Goal: Task Accomplishment & Management: Manage account settings

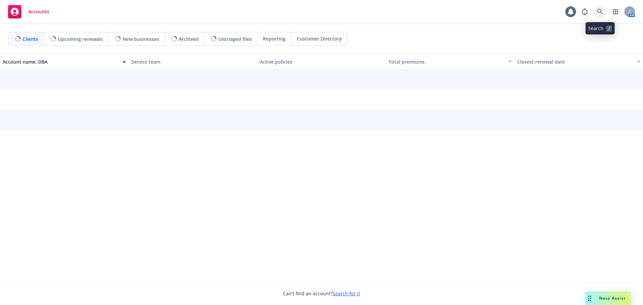
click at [598, 11] on icon at bounding box center [600, 12] width 6 height 6
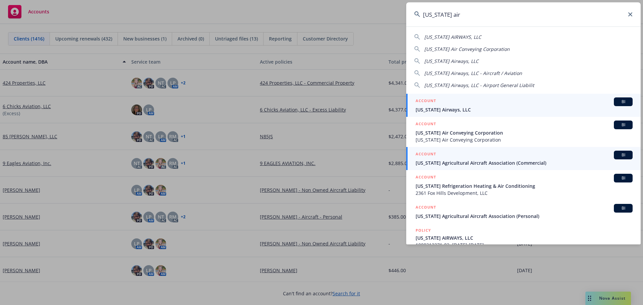
type input "[US_STATE] air"
click at [460, 106] on span "[US_STATE] Airways, LLC" at bounding box center [524, 109] width 217 height 7
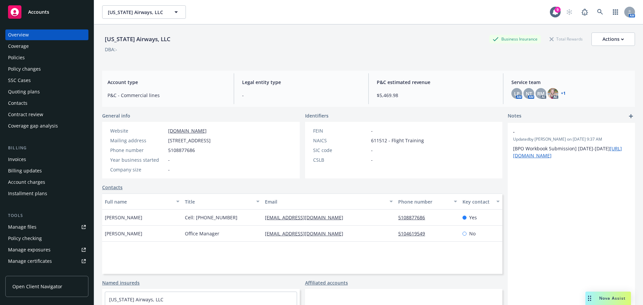
click at [15, 226] on div "Manage files" at bounding box center [22, 227] width 28 height 11
click at [593, 10] on link at bounding box center [599, 11] width 13 height 13
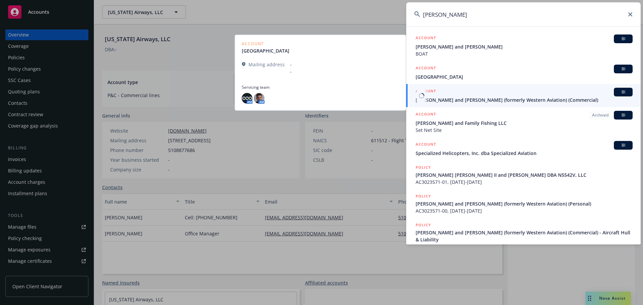
type input "[PERSON_NAME]"
click at [435, 96] on span "[PERSON_NAME] and [PERSON_NAME] (formerly Western Aviation) (Commercial)" at bounding box center [524, 99] width 217 height 7
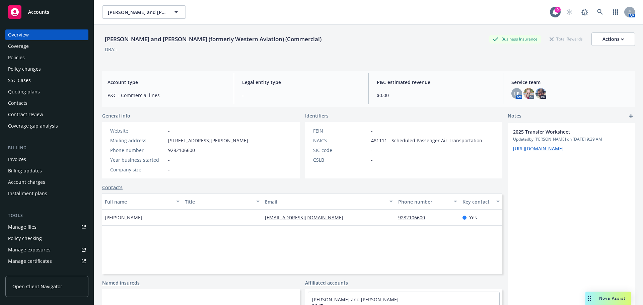
click at [23, 58] on div "Policies" at bounding box center [16, 57] width 17 height 11
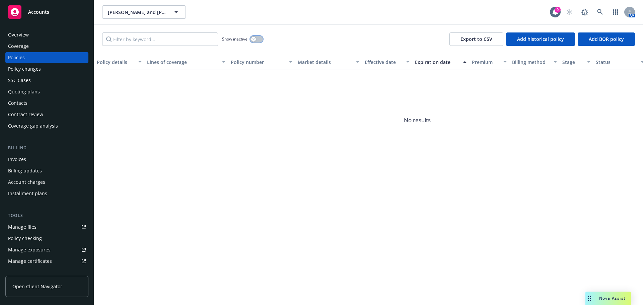
click at [252, 39] on div "button" at bounding box center [253, 39] width 5 height 5
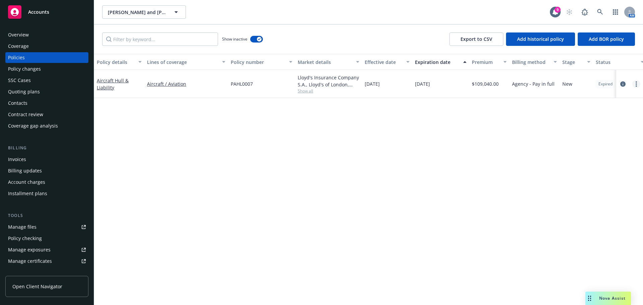
click at [633, 81] on link "more" at bounding box center [636, 84] width 8 height 8
click at [590, 111] on link "Renew with incumbent" at bounding box center [600, 110] width 79 height 13
select select "12"
select select "WA"
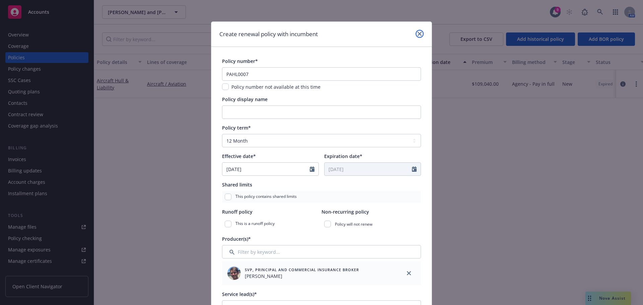
click at [419, 34] on link "close" at bounding box center [420, 34] width 8 height 8
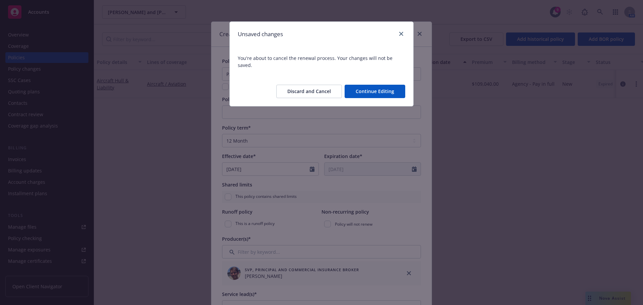
click at [319, 85] on button "Discard and Cancel" at bounding box center [309, 91] width 66 height 13
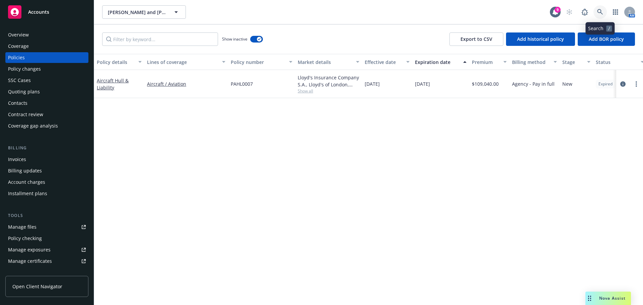
click at [605, 10] on link at bounding box center [599, 11] width 13 height 13
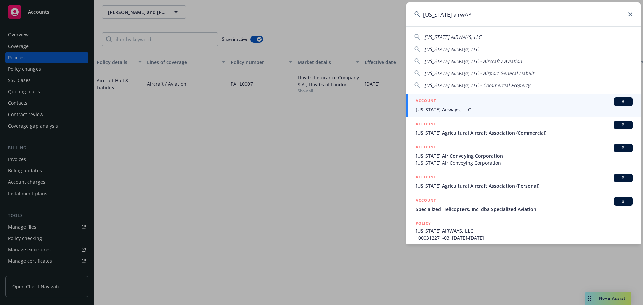
type input "[US_STATE] airwAYS"
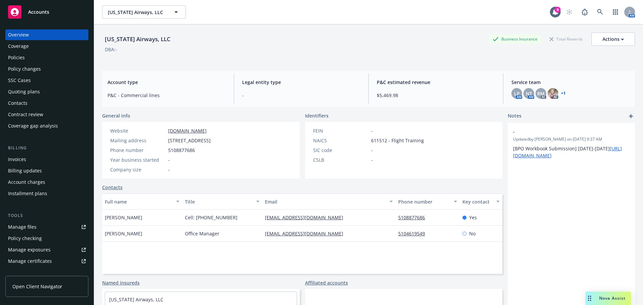
click at [6, 58] on link "Policies" at bounding box center [46, 57] width 83 height 11
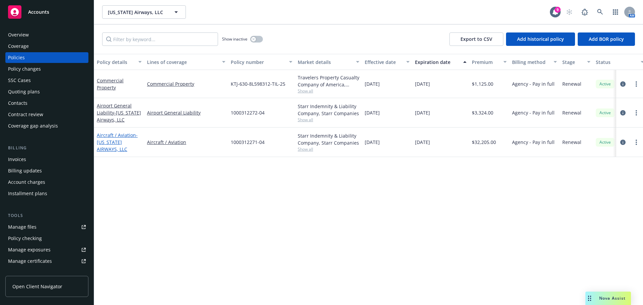
click at [110, 151] on span "- [US_STATE] AIRWAYS, LLC" at bounding box center [117, 142] width 41 height 20
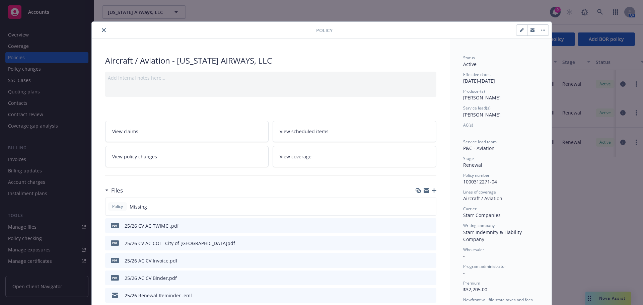
click at [432, 190] on icon "button" at bounding box center [434, 190] width 5 height 5
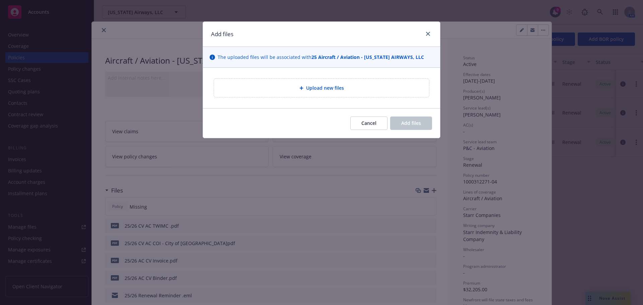
click at [317, 90] on span "Upload new files" at bounding box center [325, 87] width 38 height 7
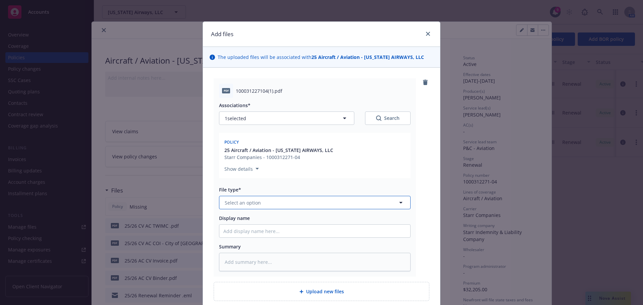
click at [299, 203] on button "Select an option" at bounding box center [315, 202] width 192 height 13
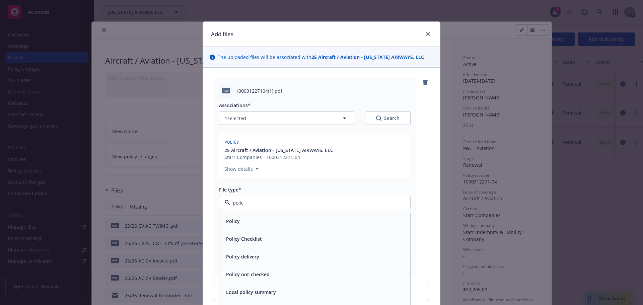
type input "policy"
click at [273, 224] on div "Policy" at bounding box center [314, 221] width 183 height 10
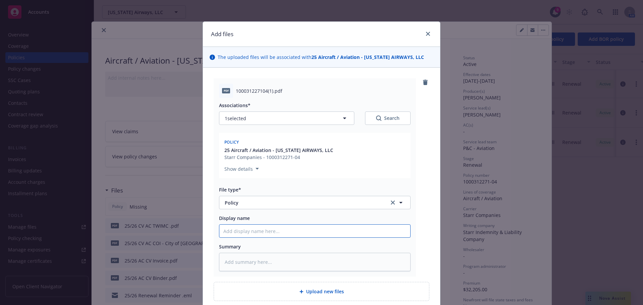
click at [257, 232] on input "Display name" at bounding box center [314, 231] width 191 height 13
type textarea "x"
type input "2"
type textarea "x"
type input "25"
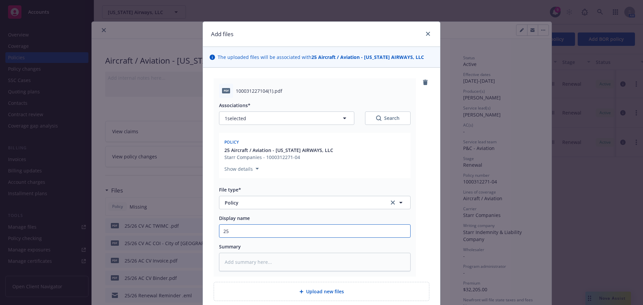
type textarea "x"
type input "25/"
type textarea "x"
type input "25/2"
type textarea "x"
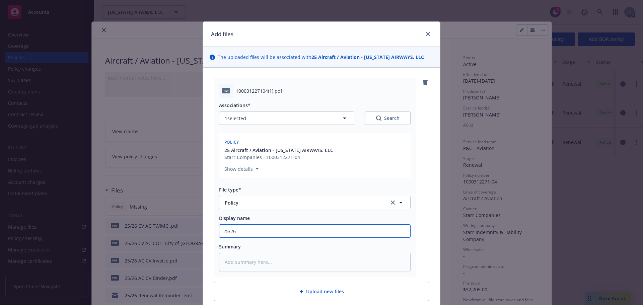
type input "25/26"
type textarea "x"
type input "25/26 A"
type textarea "x"
type input "25/26 AC"
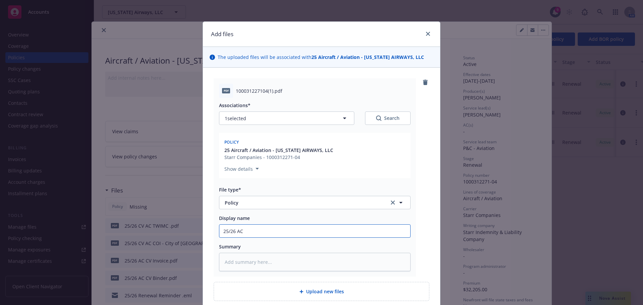
type textarea "x"
type input "25/26 AC"
type textarea "x"
type input "25/26 AC C"
type textarea "x"
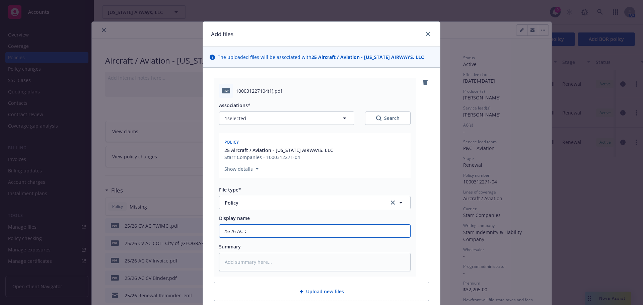
type input "25/26 AC CV"
type textarea "x"
type input "25/26 AC CV"
type textarea "x"
type input "25/26 AC CV P"
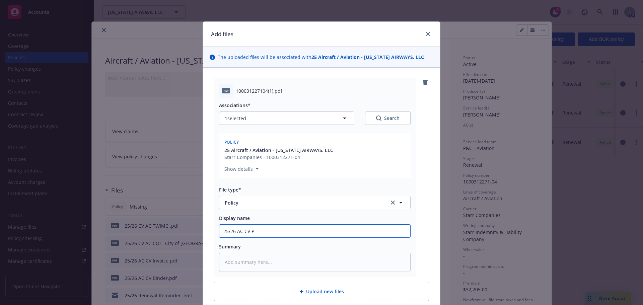
type textarea "x"
type input "25/26 AC CV Po"
type textarea "x"
type input "25/26 AC CV Pol"
type textarea "x"
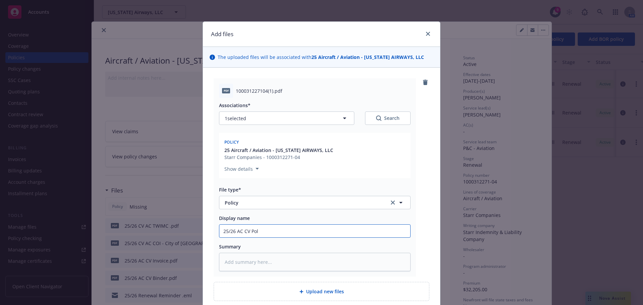
type input "25/26 AC [PERSON_NAME]"
type textarea "x"
type input "25/26 AC CV Polic"
type textarea "x"
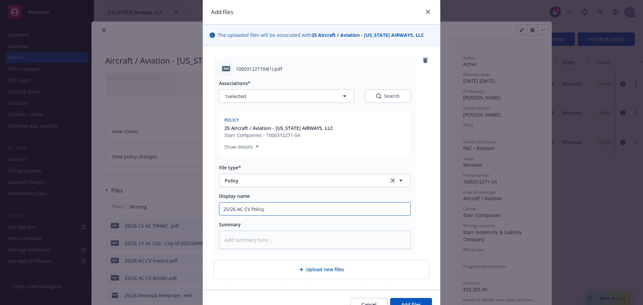
type input "25/26 AC CV Policy"
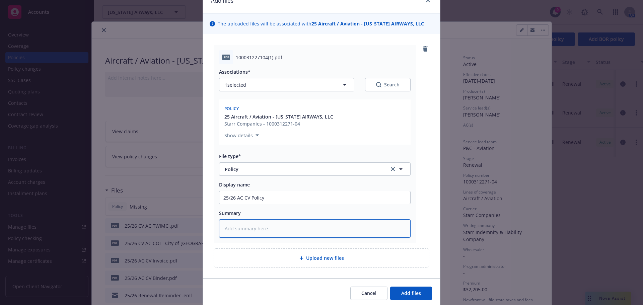
click at [258, 231] on textarea at bounding box center [315, 228] width 192 height 18
click at [244, 199] on input "25/26 AC CV Policy" at bounding box center [314, 197] width 191 height 13
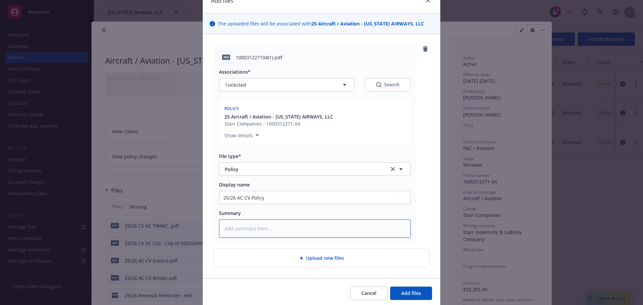
click at [260, 232] on textarea at bounding box center [315, 228] width 192 height 18
paste textarea "25/26 AC CV Policy"
type textarea "x"
type textarea "25/26 AC CV Policy"
click at [411, 293] on span "Add files" at bounding box center [411, 293] width 20 height 6
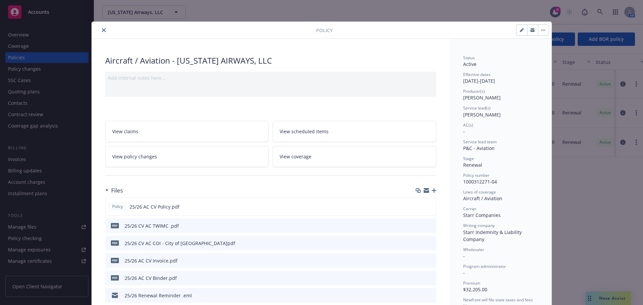
click at [427, 260] on icon "preview file" at bounding box center [430, 260] width 6 height 5
click at [102, 29] on icon "close" at bounding box center [104, 30] width 4 height 4
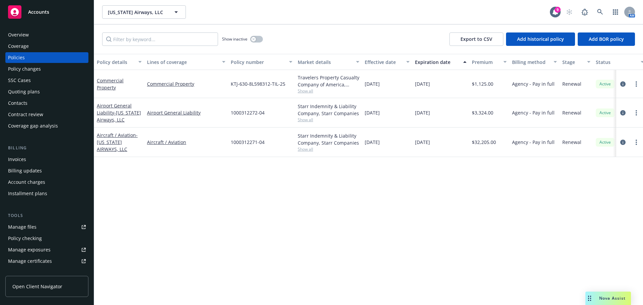
click at [36, 161] on div "Invoices" at bounding box center [47, 159] width 78 height 11
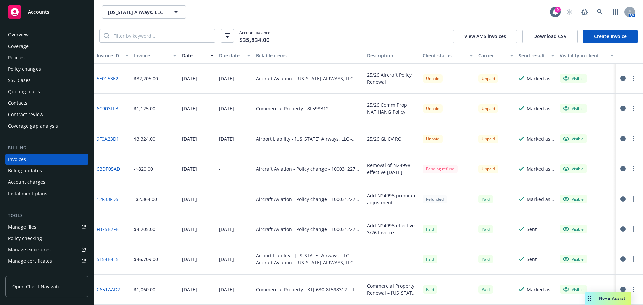
click at [53, 54] on div "Policies" at bounding box center [47, 57] width 78 height 11
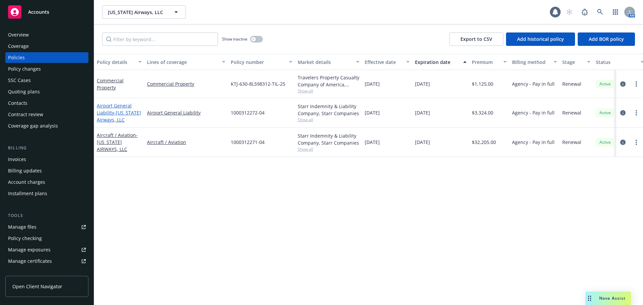
click at [109, 115] on link "Airport General Liability - [US_STATE] Airways, LLC" at bounding box center [119, 112] width 44 height 20
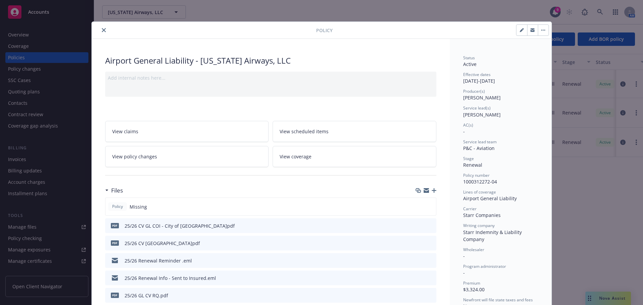
click at [428, 190] on div at bounding box center [426, 190] width 21 height 5
click at [433, 190] on icon "button" at bounding box center [434, 190] width 5 height 5
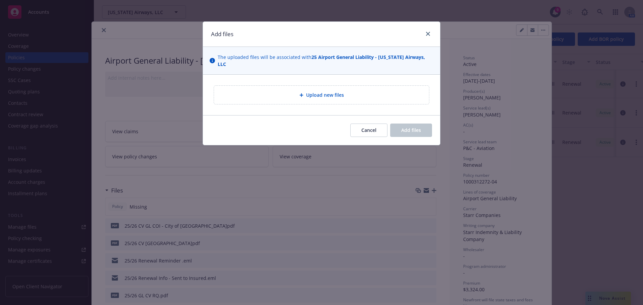
click at [337, 91] on span "Upload new files" at bounding box center [325, 94] width 38 height 7
type textarea "x"
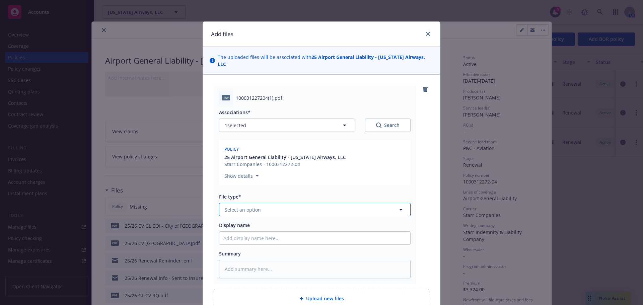
click at [249, 206] on span "Select an option" at bounding box center [243, 209] width 36 height 7
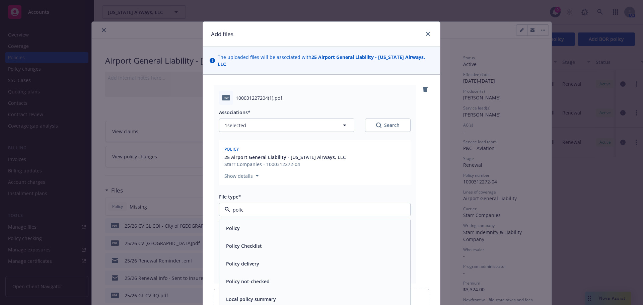
type input "policy"
click at [244, 223] on div "Policy" at bounding box center [314, 228] width 183 height 10
click at [230, 232] on input "Display name" at bounding box center [314, 238] width 191 height 13
paste input "25/26 AC CV Policy"
type textarea "x"
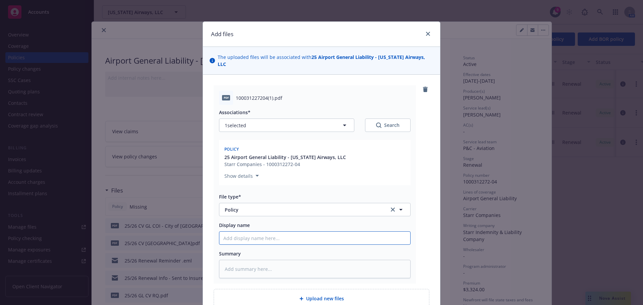
type input "25/26 AC CV Policy"
drag, startPoint x: 241, startPoint y: 230, endPoint x: 266, endPoint y: 211, distance: 31.0
click at [241, 232] on input "25/26 AC CV Policy" at bounding box center [314, 238] width 191 height 13
type textarea "x"
type input "25/26 AC \CV Policy"
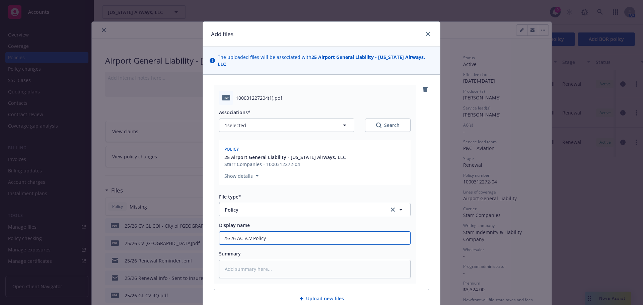
type textarea "x"
type input "25/26 AC \\CV Policy"
type textarea "x"
type input "25/26 AC \CV Policy"
type textarea "x"
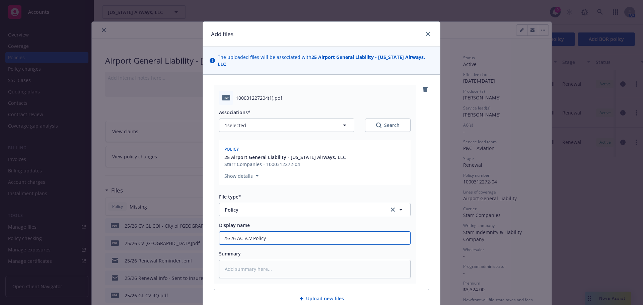
type input "25/26 AC CV Policy"
type textarea "x"
type input "25/26 ACCV Policy"
type textarea "x"
type input "25/26 ACV Policy"
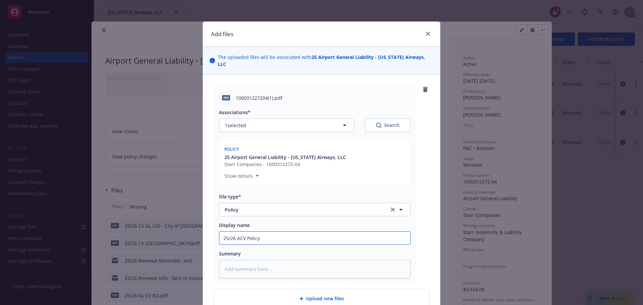
type textarea "x"
type input "25/26 CV Policy"
type textarea "x"
type input "25/26 GCV Policy"
type textarea "x"
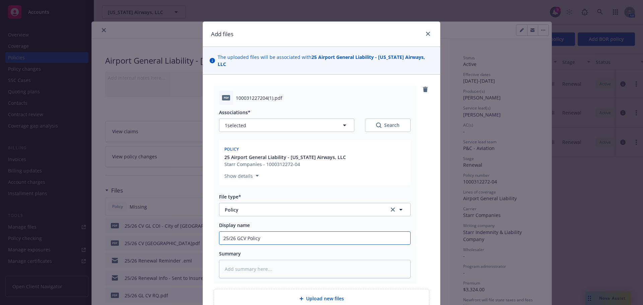
type input "25/26 GLCV Policy"
type textarea "x"
click at [264, 234] on input "25/26 GL CV Policy" at bounding box center [314, 238] width 191 height 13
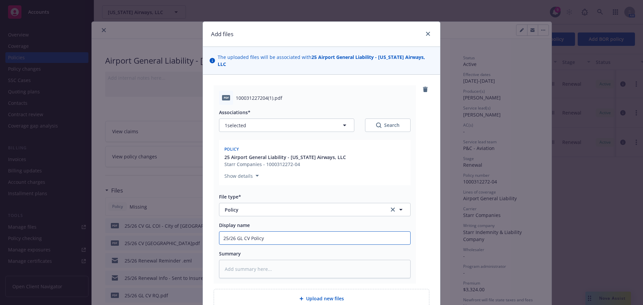
type input "25/26 GL CV Policy"
click at [240, 260] on textarea at bounding box center [315, 269] width 192 height 18
paste textarea "25/26 GL CV Policy"
type textarea "x"
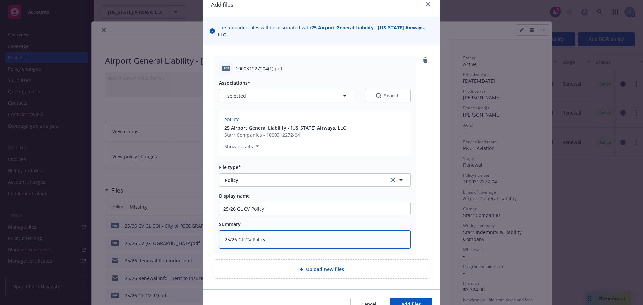
scroll to position [58, 0]
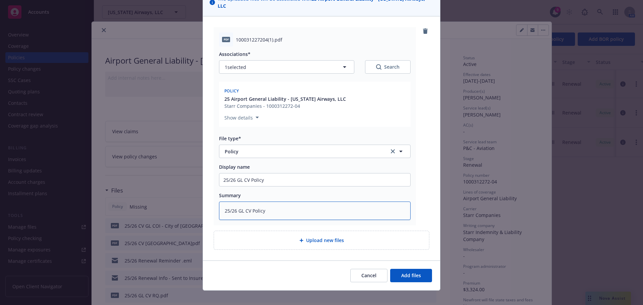
type textarea "25/26 GL CV Policy"
type textarea "x"
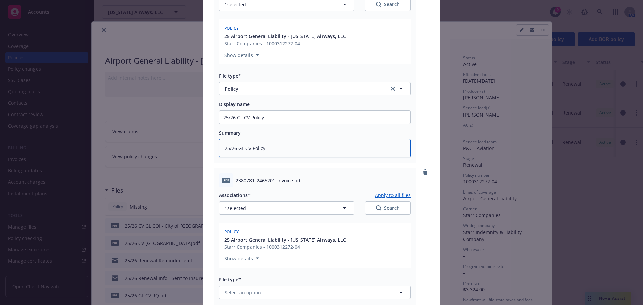
scroll to position [192, 0]
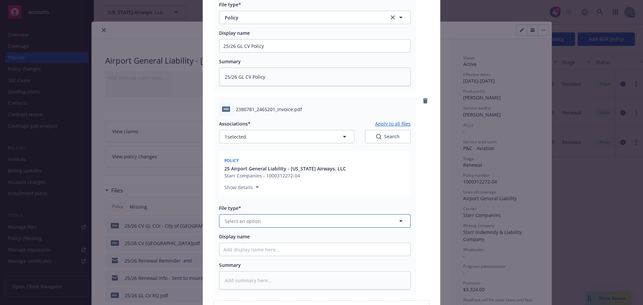
click at [238, 218] on span "Select an option" at bounding box center [243, 221] width 36 height 7
type input "INVOICE"
click at [256, 254] on span "Invoice - Third Party" at bounding box center [249, 257] width 46 height 7
click at [260, 243] on input "Display name" at bounding box center [314, 249] width 191 height 13
paste input "25/26 GL CV Policy"
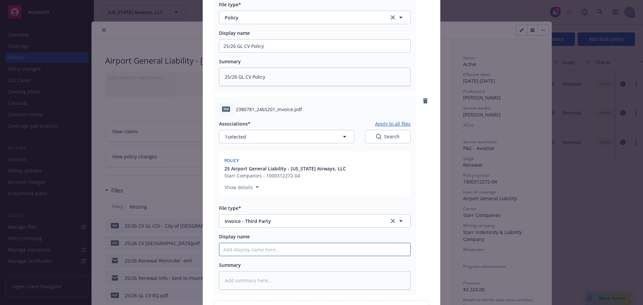
type textarea "x"
type input "25/26 GL CV Policy"
type textarea "x"
type input "25/26 GL CV Polic"
type textarea "x"
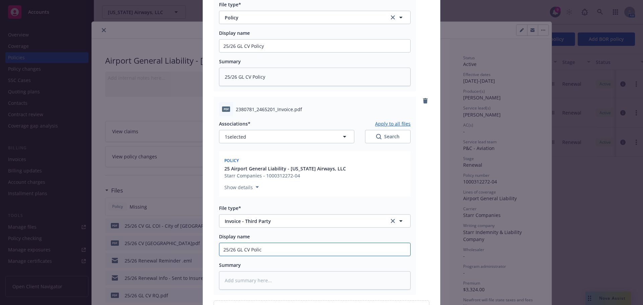
type input "25/26 GL [PERSON_NAME]"
type textarea "x"
type input "25/26 GL CV Pol"
type textarea "x"
type input "25/26 GL CV Po"
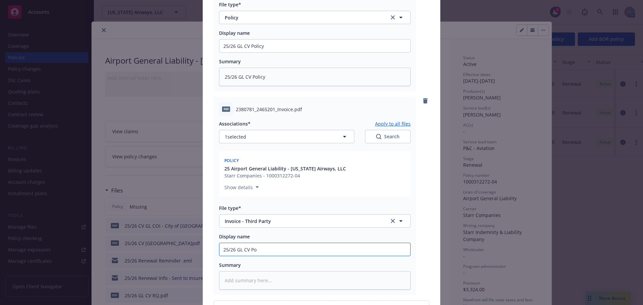
type textarea "x"
type input "25/26 GL CV P"
type textarea "x"
type input "25/26 GL CV"
type textarea "x"
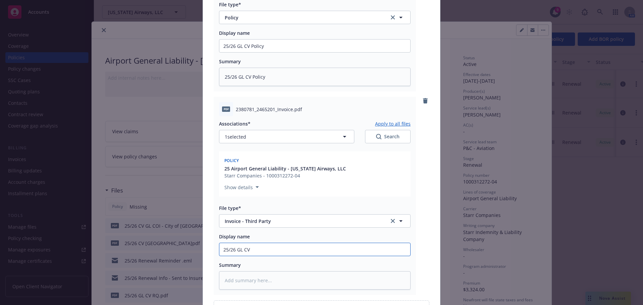
type input "25/26 GL CV I"
type textarea "x"
type input "25/26 GL CV In"
type textarea "x"
type input "25/26 GL CV Invo"
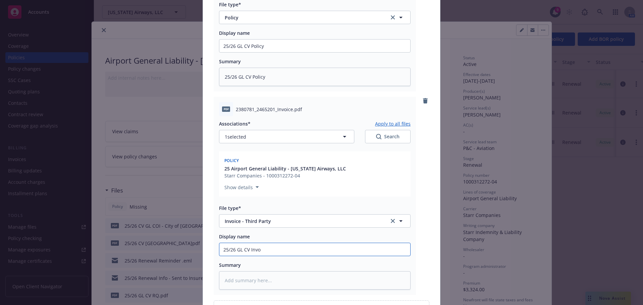
type textarea "x"
type input "25/26 GL CV Invoi"
type textarea "x"
type input "25/26 GL CV Invoic"
type textarea "x"
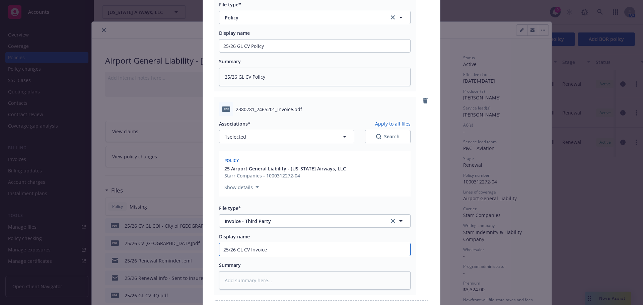
click at [251, 243] on input "25/26 GL CV Invoice" at bounding box center [314, 249] width 191 height 13
type input "25/26 GL CV Invoice"
click at [246, 276] on textarea at bounding box center [315, 280] width 192 height 18
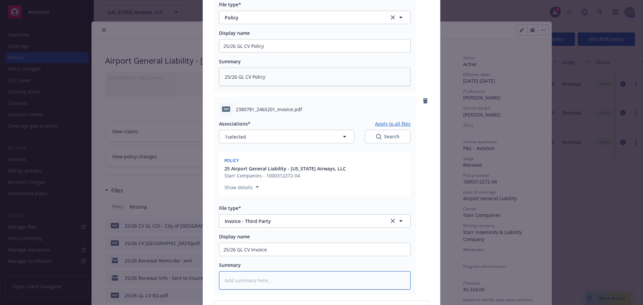
paste textarea "25/26 GL CV Invoice"
type textarea "x"
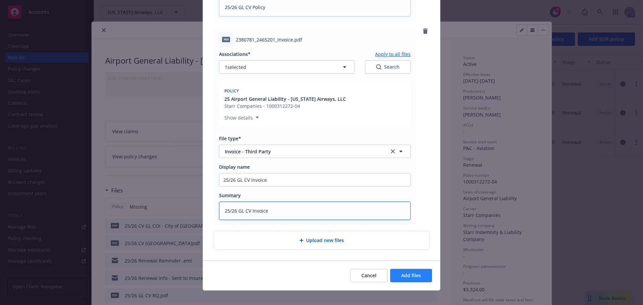
type textarea "25/26 GL CV Invoice"
click at [404, 272] on span "Add files" at bounding box center [411, 275] width 20 height 6
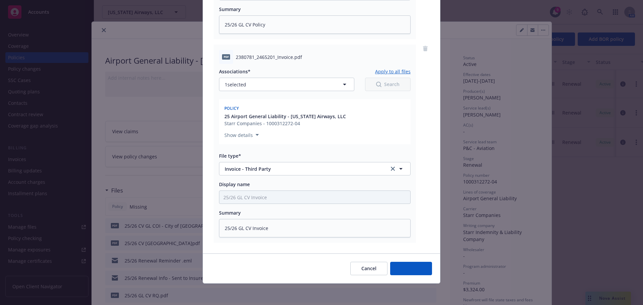
scroll to position [237, 0]
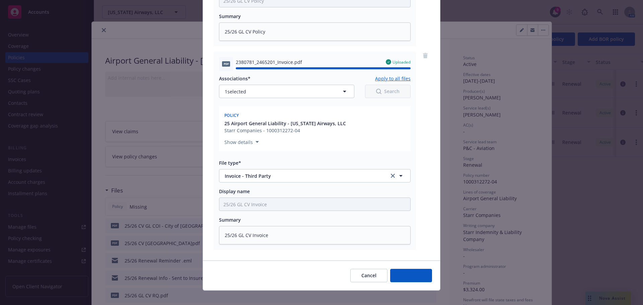
type textarea "x"
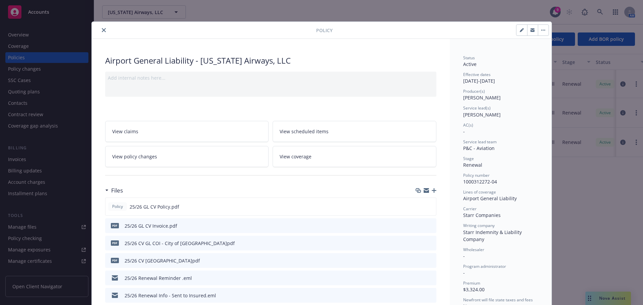
click at [102, 30] on icon "close" at bounding box center [104, 30] width 4 height 4
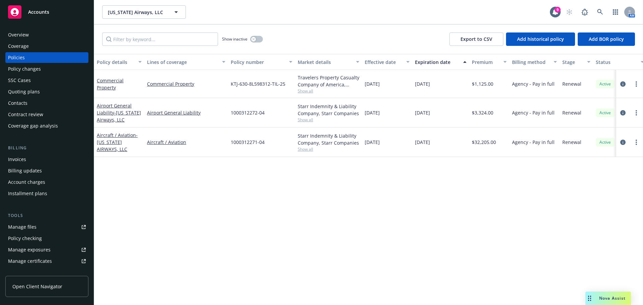
click at [18, 33] on div "Overview" at bounding box center [18, 34] width 21 height 11
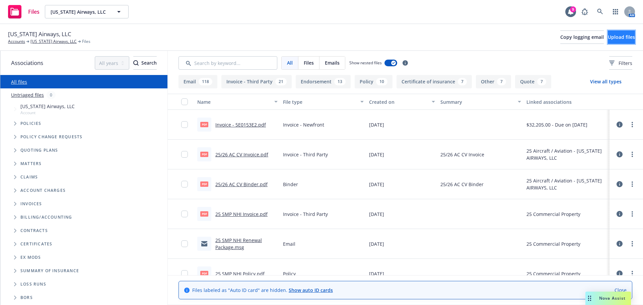
click at [621, 38] on span "Upload files" at bounding box center [621, 37] width 27 height 6
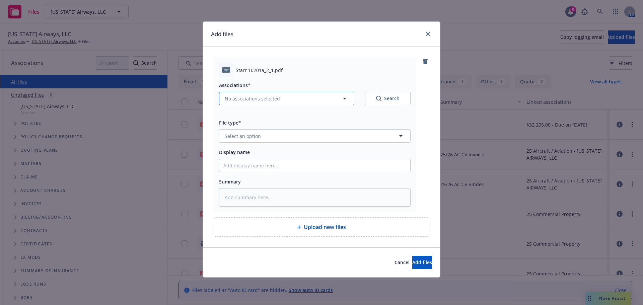
click at [253, 95] on span "No associations selected" at bounding box center [252, 98] width 55 height 7
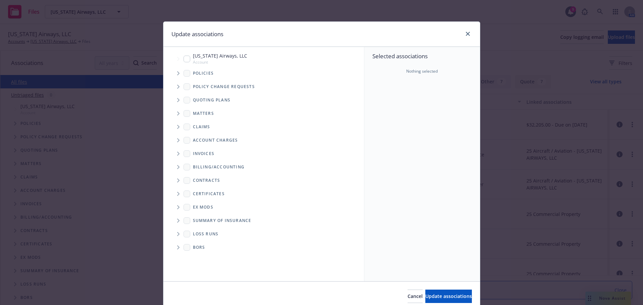
click at [175, 72] on div "Policies" at bounding box center [267, 73] width 194 height 13
click at [177, 72] on icon "Tree Example" at bounding box center [178, 73] width 2 height 4
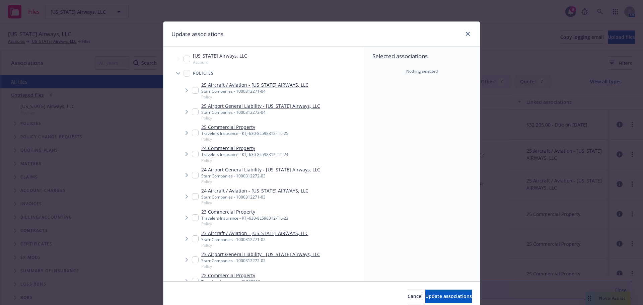
click at [188, 91] on span "Tree Example" at bounding box center [186, 90] width 11 height 11
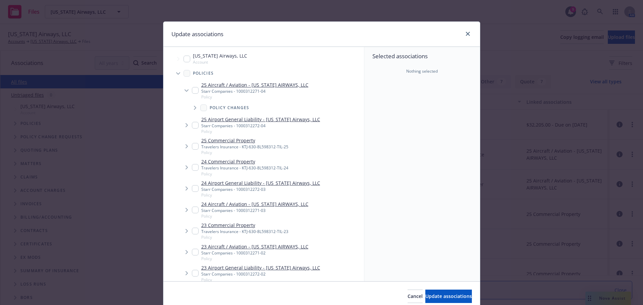
type textarea "x"
click at [193, 88] on input "Tree Example" at bounding box center [195, 90] width 7 height 7
checkbox input "true"
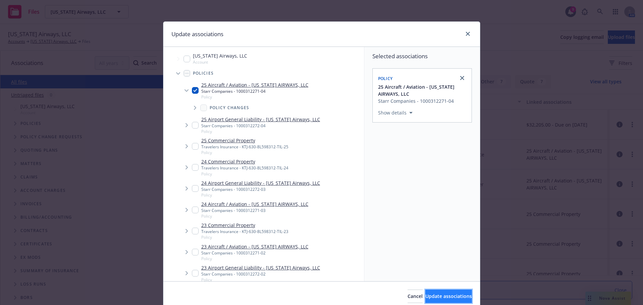
click at [425, 295] on span "Update associations" at bounding box center [448, 296] width 47 height 6
type textarea "x"
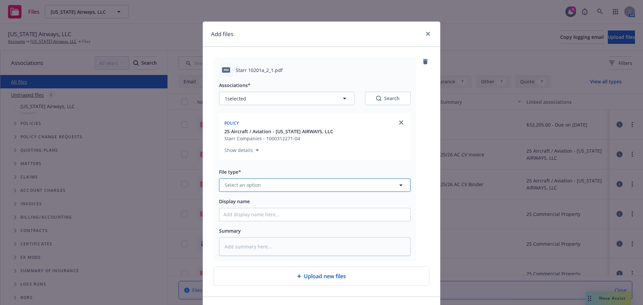
click at [247, 188] on span "Select an option" at bounding box center [243, 185] width 36 height 7
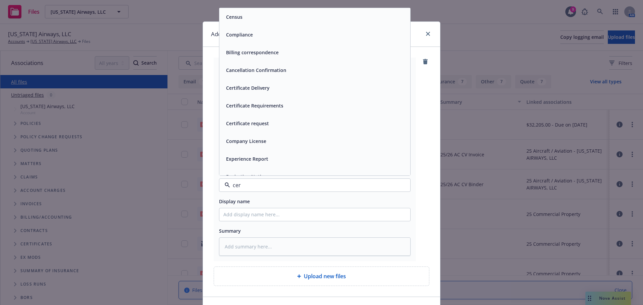
type input "cert"
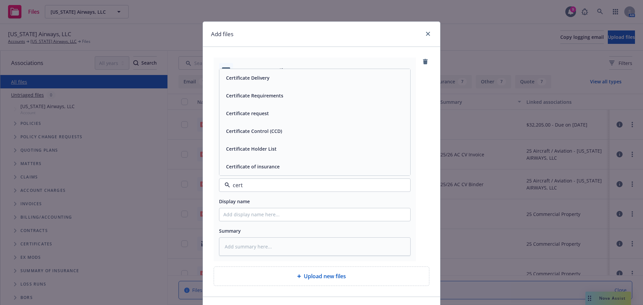
click at [259, 168] on span "Certificate of insurance" at bounding box center [253, 166] width 54 height 7
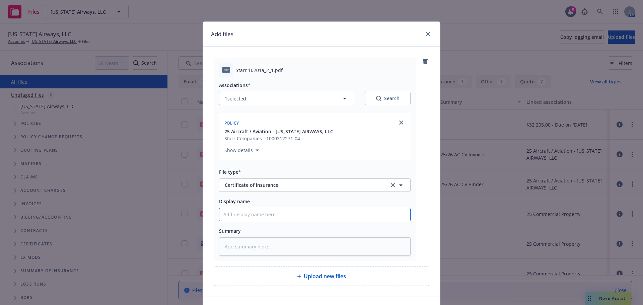
click at [251, 217] on input "Display name" at bounding box center [314, 214] width 191 height 13
type textarea "x"
type input "2"
type textarea "x"
type input "25"
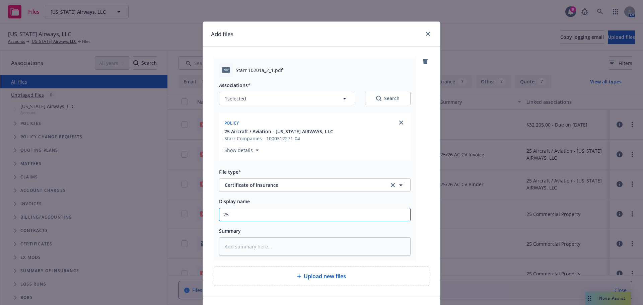
type textarea "x"
type input "25/"
type textarea "x"
type input "25/2"
type textarea "x"
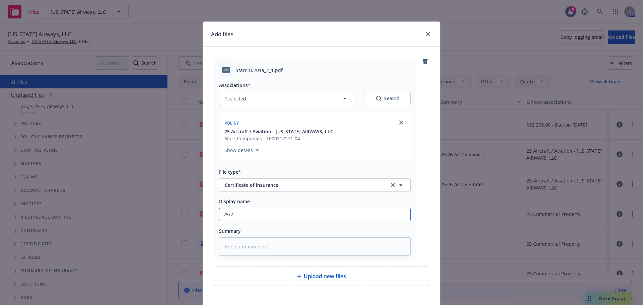
type input "25/26"
type textarea "x"
type input "25/26"
type textarea "x"
type input "25/26 C"
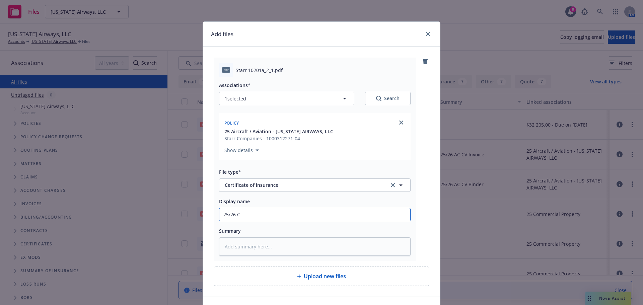
type textarea "x"
type input "25/26 CV"
type textarea "x"
type input "25/26 CV"
type textarea "x"
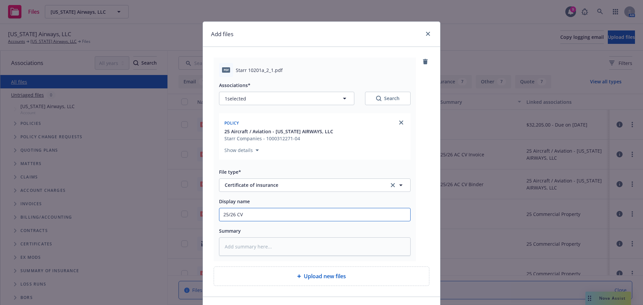
type input "25/26 CV A"
type textarea "x"
type input "25/26 CV AC"
type textarea "x"
type input "25/26 CV AC"
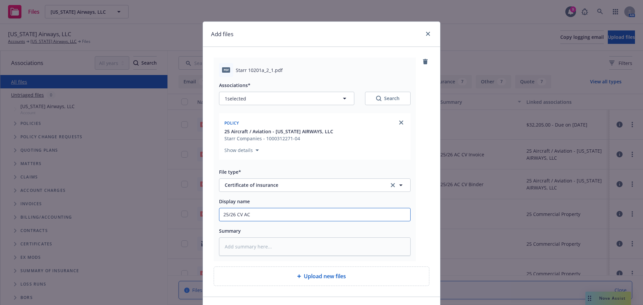
type textarea "x"
type input "25/26 CV AC T"
type textarea "x"
type input "25/26 CV AC TW"
type textarea "x"
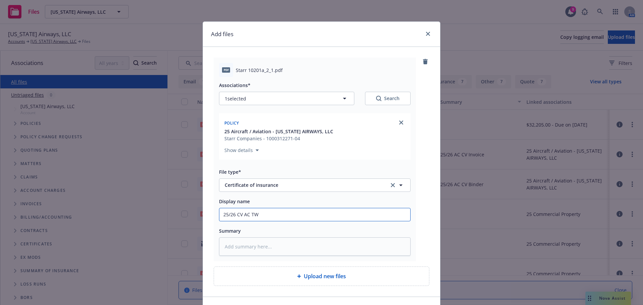
type input "25/26 CV AC TWI"
type textarea "x"
type input "25/26 CV AC TWIM"
type textarea "x"
type input "25/26 CV AC TWIMC"
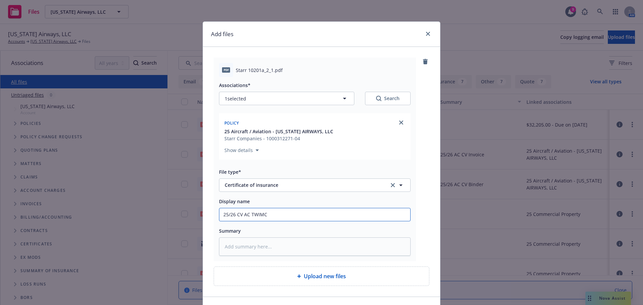
type textarea "x"
click at [251, 217] on input "25/26 CV AC TWIMC" at bounding box center [314, 214] width 191 height 13
type input "25/26 CV AC TWIMC"
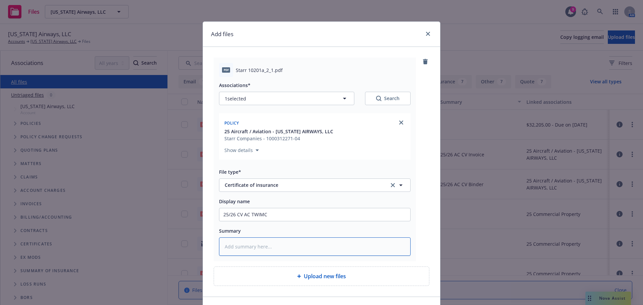
click at [241, 246] on textarea at bounding box center [315, 246] width 192 height 18
paste textarea "25/26 CV AC TWIMC"
type textarea "x"
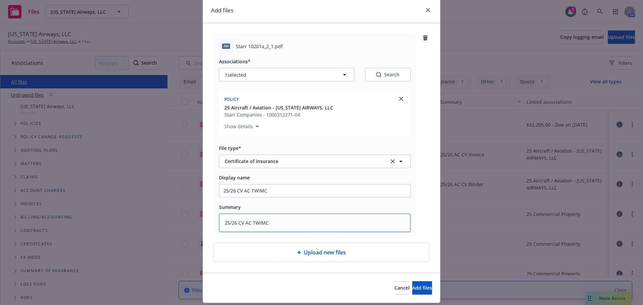
scroll to position [43, 0]
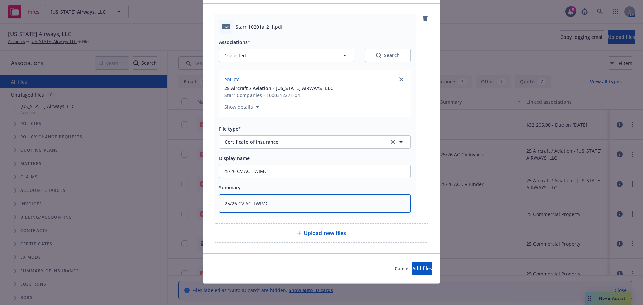
type textarea "25/26 CV AC TWIMC"
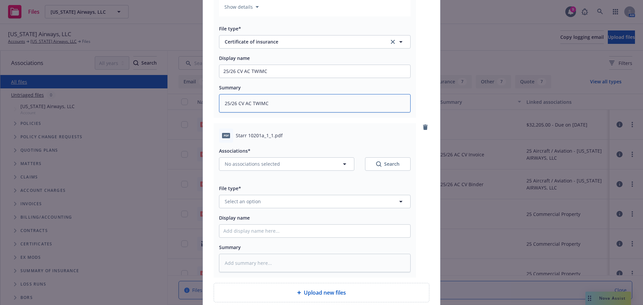
scroll to position [144, 0]
click at [237, 163] on span "No associations selected" at bounding box center [252, 163] width 55 height 7
type textarea "x"
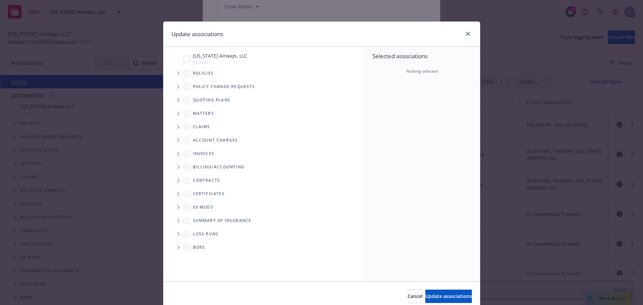
click at [173, 73] on span "Tree Example" at bounding box center [178, 73] width 11 height 11
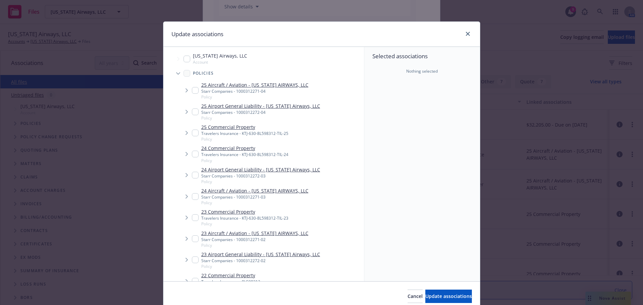
click at [192, 91] on input "Tree Example" at bounding box center [195, 90] width 7 height 7
checkbox input "true"
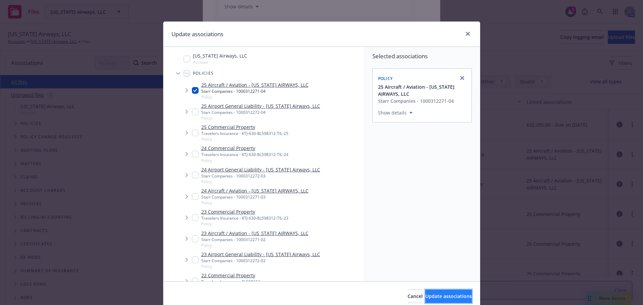
click at [434, 298] on span "Update associations" at bounding box center [448, 296] width 47 height 6
type textarea "x"
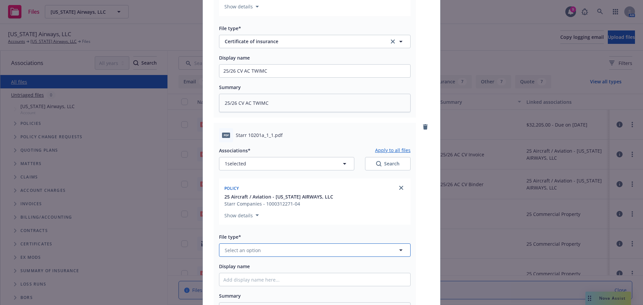
click at [295, 249] on button "Select an option" at bounding box center [315, 249] width 192 height 13
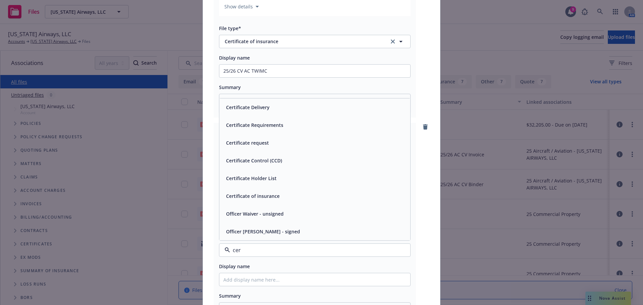
type input "cert"
click at [292, 229] on div "Certificate of insurance" at bounding box center [314, 232] width 183 height 10
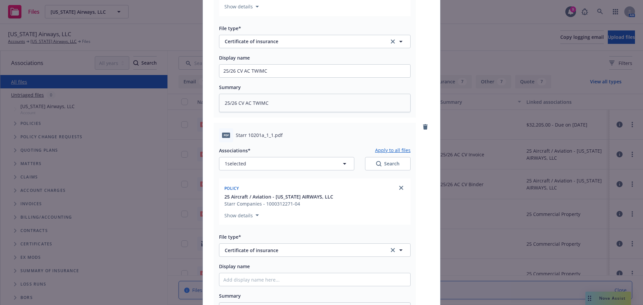
click at [254, 272] on div "Display name" at bounding box center [315, 274] width 192 height 24
click at [253, 275] on input "Display name" at bounding box center [314, 279] width 191 height 13
paste input "25/26 CV AC TWIMC"
type textarea "x"
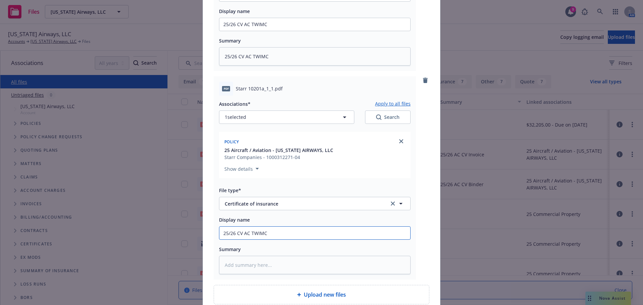
scroll to position [252, 0]
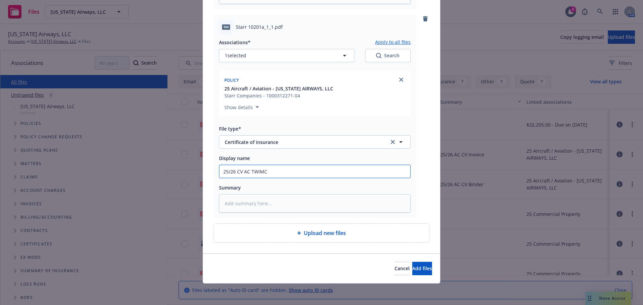
type input "25/26 CV AC TWIMC"
drag, startPoint x: 248, startPoint y: 201, endPoint x: 252, endPoint y: 195, distance: 7.5
click at [248, 201] on textarea at bounding box center [315, 203] width 192 height 18
drag, startPoint x: 269, startPoint y: 173, endPoint x: 248, endPoint y: 173, distance: 20.4
click at [248, 173] on input "25/26 CV AC TWIMC" at bounding box center [314, 171] width 191 height 13
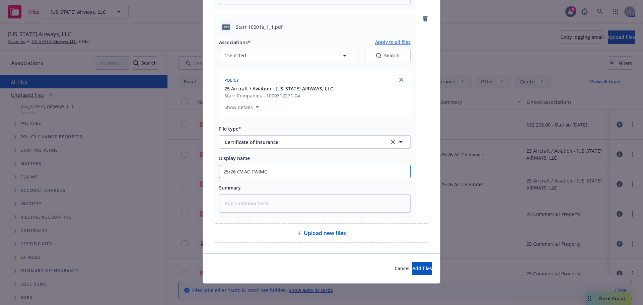
type textarea "x"
type input "25/26 CV AC C"
type textarea "x"
type input "25/26 CV AC CO"
type textarea "x"
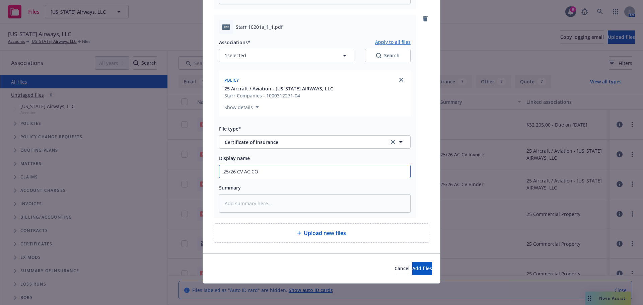
type input "25/26 CV AC COI"
type textarea "x"
type input "25/26 CV AC COI"
type textarea "x"
type input "25/26 CV AC COI 0"
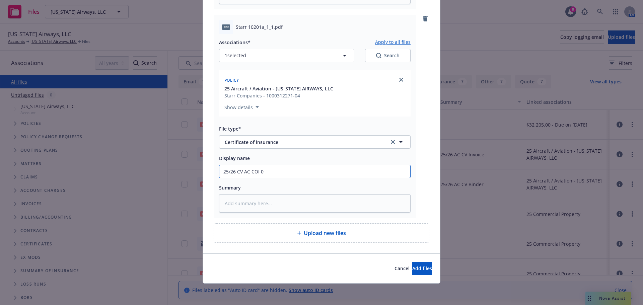
type textarea "x"
type input "25/26 CV AC COI 0"
type textarea "x"
type input "25/26 CV AC COI 0"
type textarea "x"
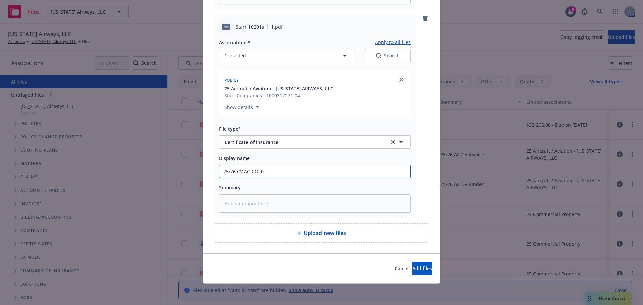
type input "25/26 CV AC COI"
type textarea "x"
type input "25/26 CV AC COI -"
type textarea "x"
type input "25/26 CV AC COI -"
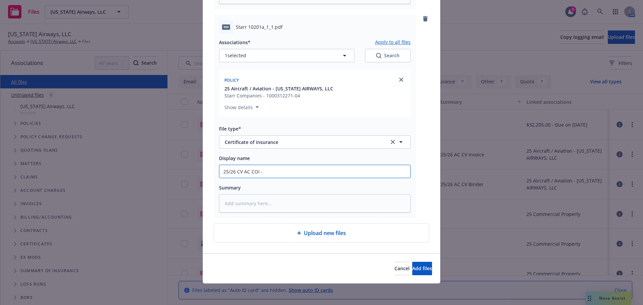
type textarea "x"
type input "25/26 CV AC COI - C"
type textarea "x"
type input "25/26 CV AC COI - Ci"
type textarea "x"
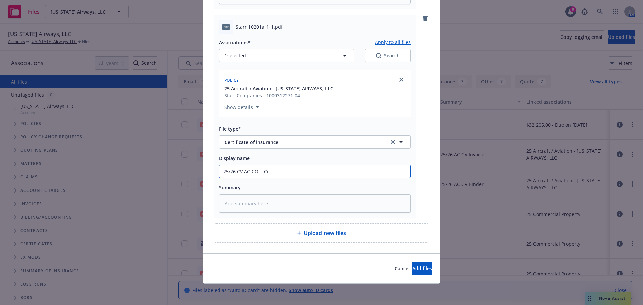
type input "25/26 CV AC COI - Cit"
type textarea "x"
type input "25/26 CV AC COI - City"
type textarea "x"
type input "25/26 CV AC COI - City"
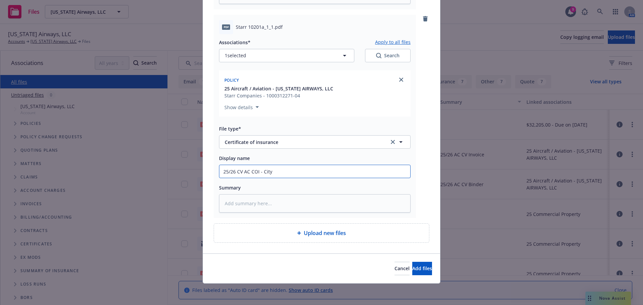
type textarea "x"
type input "25/26 CV AC COI - City o"
type textarea "x"
type input "25/26 CV AC COI - City of"
type textarea "x"
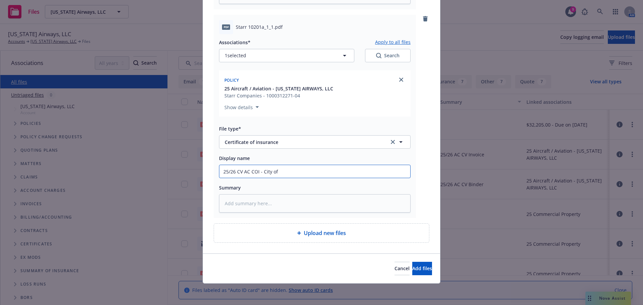
type input "25/26 CV AC COI - City of"
type textarea "x"
type input "25/26 CV AC COI - City of H"
type textarea "x"
type input "25/26 CV AC COI - City of Ha"
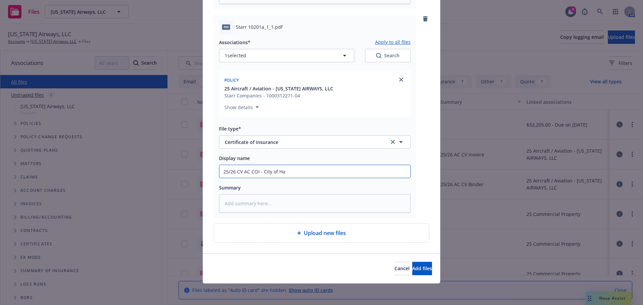
type textarea "x"
type input "25/26 CV AC COI - City of Hay"
type textarea "x"
type input "25/26 CV AC COI - City of Hayw"
type textarea "x"
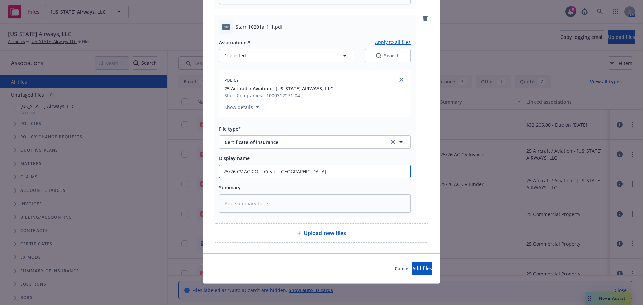
type input "25/26 CV AC COI - City of Haywa"
type textarea "x"
type input "25/26 CV AC COI - City of Haywar"
type textarea "x"
click at [291, 170] on input "25/26 CV AC COI - City of Hayward" at bounding box center [314, 171] width 191 height 13
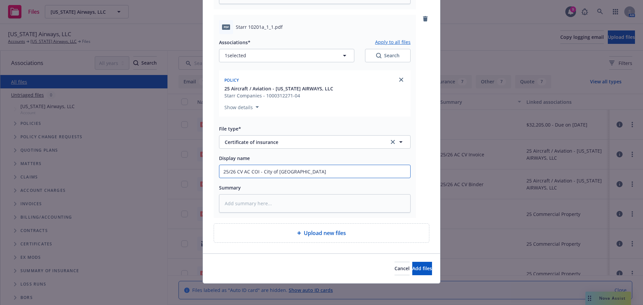
click at [291, 170] on input "25/26 CV AC COI - City of Hayward" at bounding box center [314, 171] width 191 height 13
type input "25/26 CV AC COI - City of Hayward"
click at [247, 211] on textarea at bounding box center [315, 203] width 192 height 18
paste textarea "25/26 CV AC COI - City of Hayward"
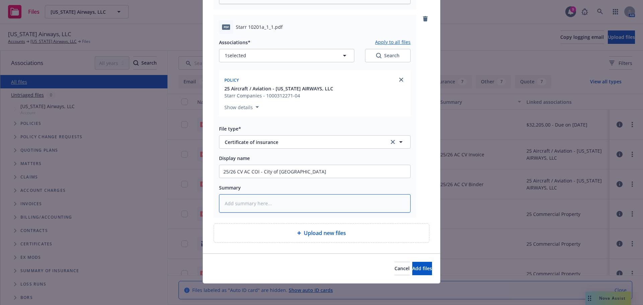
type textarea "x"
type textarea "25/26 CV AC COI - City of Hayward"
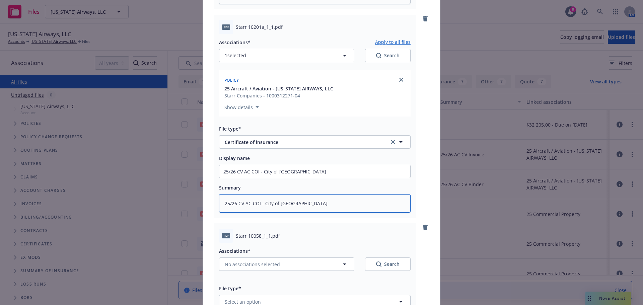
scroll to position [352, 0]
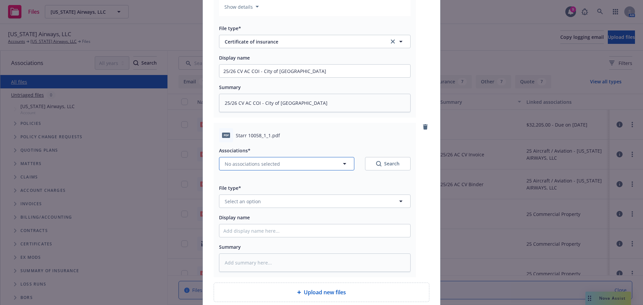
click at [237, 168] on button "No associations selected" at bounding box center [286, 163] width 135 height 13
type textarea "x"
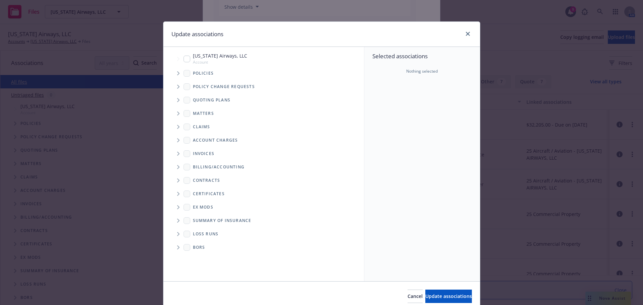
click at [177, 74] on icon "Tree Example" at bounding box center [178, 73] width 2 height 4
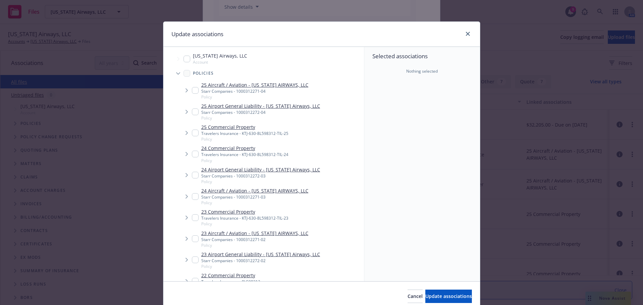
click at [196, 91] on input "Tree Example" at bounding box center [195, 90] width 7 height 7
checkbox input "true"
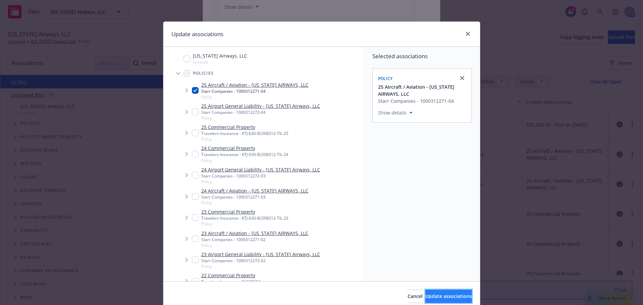
click at [425, 295] on span "Update associations" at bounding box center [448, 296] width 47 height 6
type textarea "x"
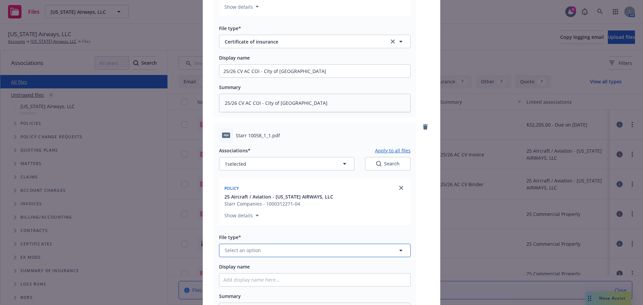
click at [271, 255] on button "Select an option" at bounding box center [315, 250] width 192 height 13
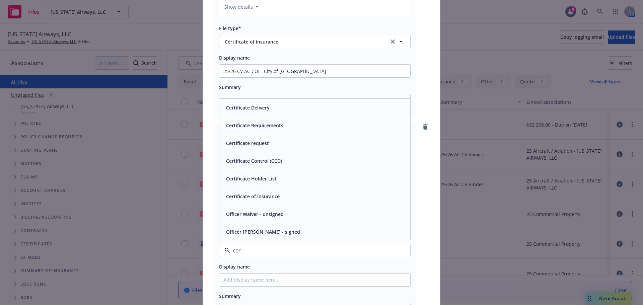
type input "cert"
click at [268, 236] on div "Certificate of insurance" at bounding box center [252, 232] width 58 height 10
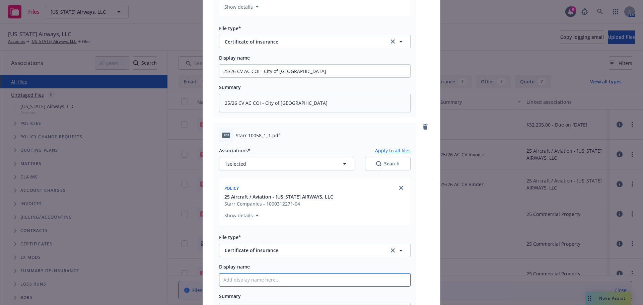
click at [250, 276] on input "Display name" at bounding box center [314, 280] width 191 height 13
paste input "25/26 CV AC COI - City of Hayward"
type textarea "x"
type input "25/26 CV AC COI - City of Hayward"
drag, startPoint x: 303, startPoint y: 279, endPoint x: 261, endPoint y: 282, distance: 42.7
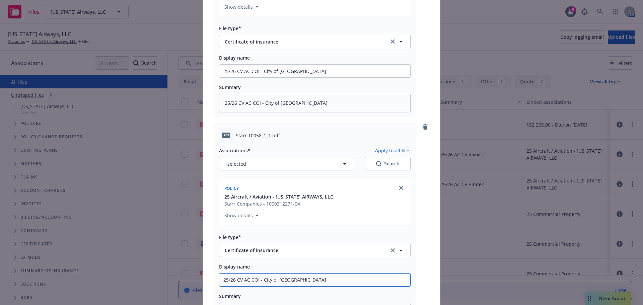
click at [261, 282] on input "25/26 CV AC COI - City of Hayward" at bounding box center [314, 280] width 191 height 13
type textarea "x"
type input "25/26 CV AC COI - H"
type textarea "x"
type input "25/26 CV AC COI - Ha"
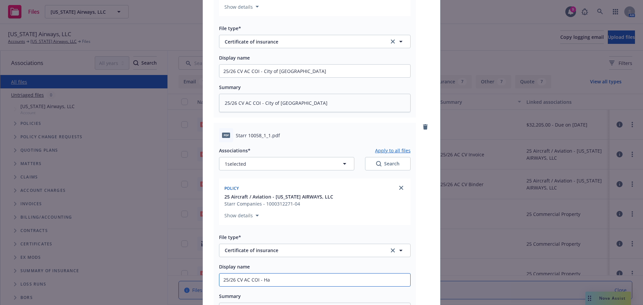
type textarea "x"
type input "25/26 CV AC COI - Hay"
type textarea "x"
type input "25/26 CV AC COI - Hayw"
type textarea "x"
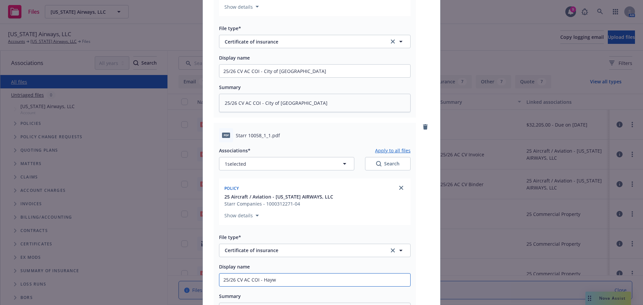
type input "25/26 CV AC COI - Haywa"
type textarea "x"
type input "25/26 CV AC COI - Haywar"
type textarea "x"
type input "25/26 CV AC COI - Hayward"
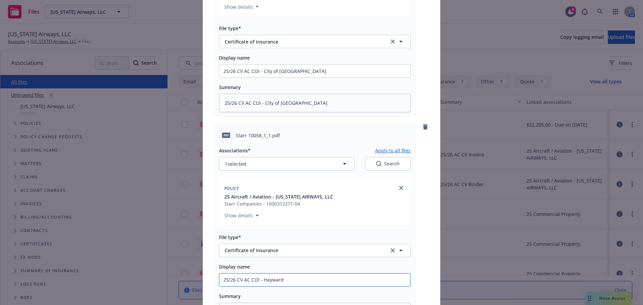
type textarea "x"
type input "25/26 CV AC COI - Hayward"
type textarea "x"
type input "25/26 CV AC COI - Hayward P"
type textarea "x"
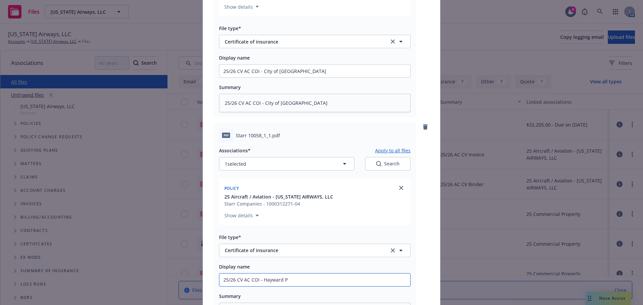
type input "25/26 CV AC COI - Hayward Pl"
type textarea "x"
type input "25/26 CV AC COI - Hayward Pla"
type textarea "x"
type input "25/26 CV AC COI - Hayward Plaz"
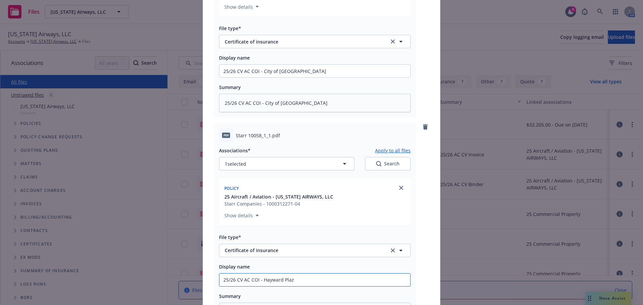
type textarea "x"
type input "25/26 CV AC COI - Hayward Plaza"
type textarea "x"
type input "25/26 CV AC COI - Hayward Plaz"
type textarea "x"
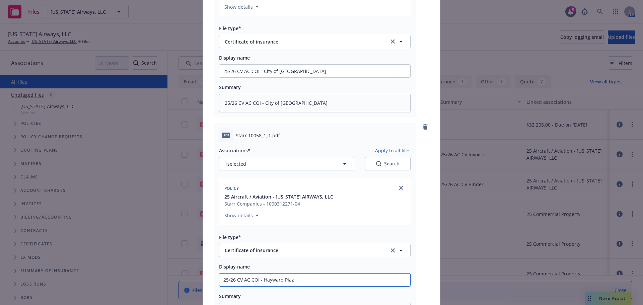
type input "25/26 CV AC COI - Hayward Pla"
type textarea "x"
type input "25/26 CV AC COI - Hayward Pl"
type textarea "x"
type input "25/26 CV AC COI - Hayward P"
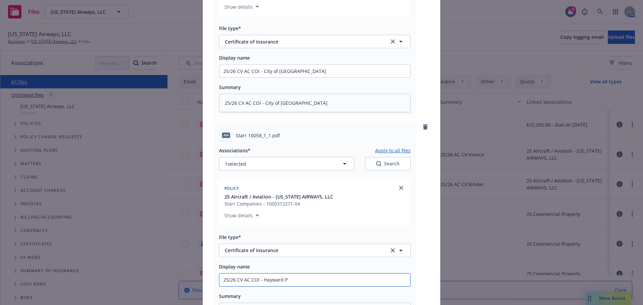
type textarea "x"
type input "25/26 CV AC COI - Hayward"
type textarea "x"
type input "25/26 CV AC COI - Hayward A"
type textarea "x"
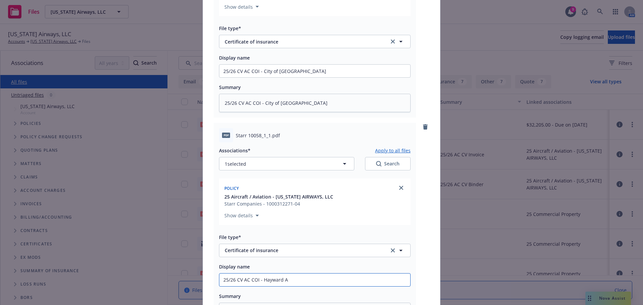
type input "25/26 CV AC COI - Hayward Ai"
type textarea "x"
type input "25/26 CV AC COI - Hayward Air"
type textarea "x"
type input "25/26 CV AC COI - Hayward Airp"
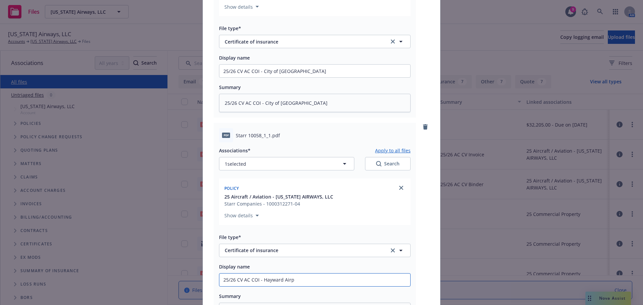
type textarea "x"
type input "25/26 CV AC COI - Hayward Airpo"
type textarea "x"
type input "25/26 CV AC COI - Hayward Airpor"
type textarea "x"
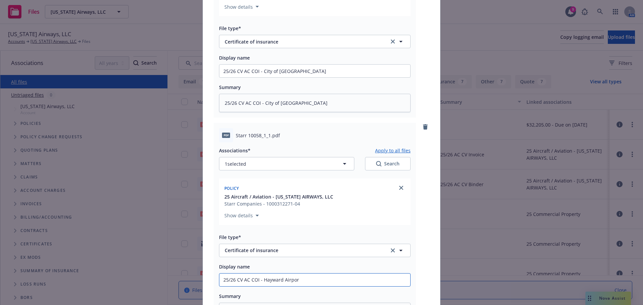
type input "25/26 CV AC COI - Hayward Airport"
type textarea "x"
type input "25/26 CV AC COI - Hayward Airport"
type textarea "x"
type input "25/26 CV AC COI - Hayward Airport P"
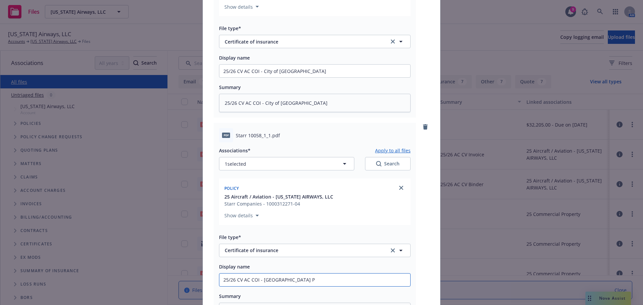
type textarea "x"
type input "25/26 CV AC COI - Hayward Airport Pl"
type textarea "x"
type input "25/26 CV AC COI - Hayward Airport Pla"
type textarea "x"
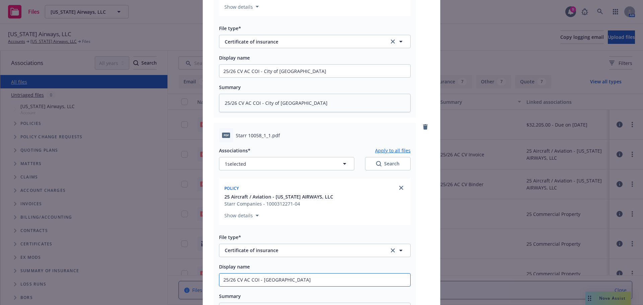
type input "25/26 CV AC COI - Hayward Airport Plaz"
type textarea "x"
click at [263, 279] on input "25/26 CV AC COI - Hayward Airport Plaza" at bounding box center [314, 280] width 191 height 13
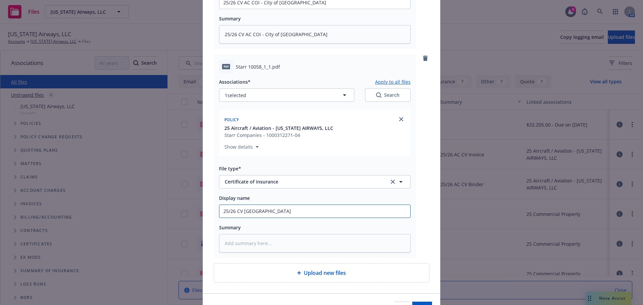
scroll to position [461, 0]
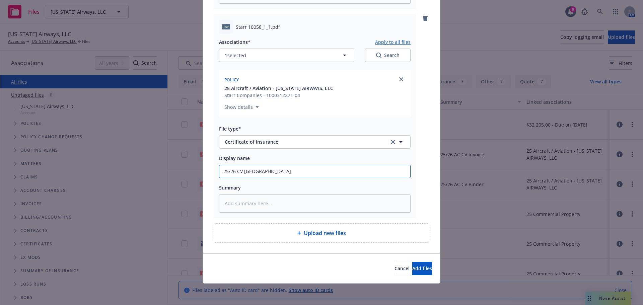
type input "25/26 CV AC COI - Hayward Airport Plaza"
click at [240, 202] on textarea at bounding box center [315, 203] width 192 height 18
paste textarea "25/26 CV AC COI - Hayward Airport Plaza"
type textarea "x"
type textarea "25/26 CV AC COI - Hayward Airport Plaza"
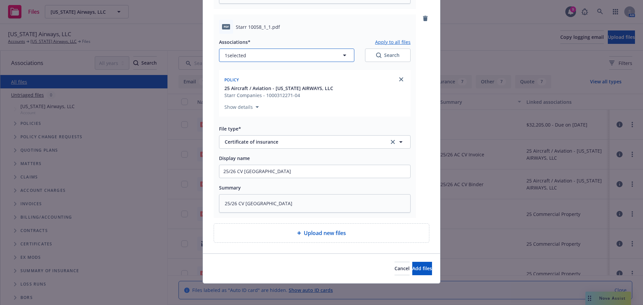
click at [342, 55] on icon "button" at bounding box center [345, 55] width 8 height 8
type textarea "x"
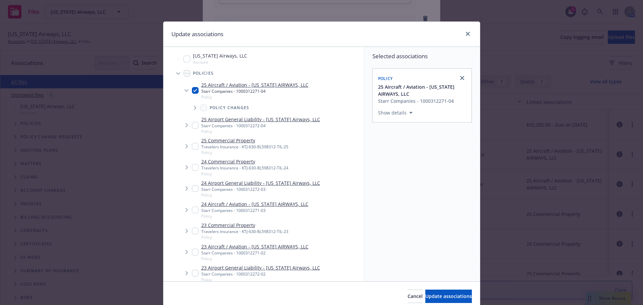
click at [192, 90] on input "Tree Example" at bounding box center [195, 90] width 7 height 7
checkbox input "false"
click at [192, 127] on input "Tree Example" at bounding box center [195, 125] width 7 height 7
checkbox input "true"
click at [432, 291] on button "Update associations" at bounding box center [448, 296] width 47 height 13
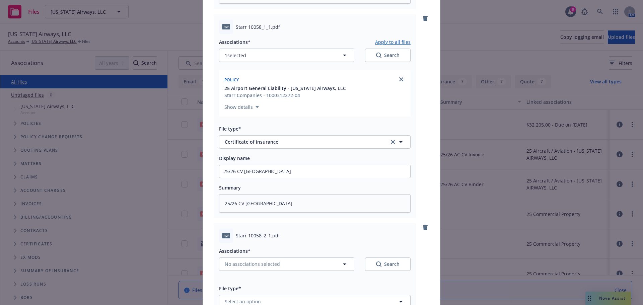
scroll to position [494, 0]
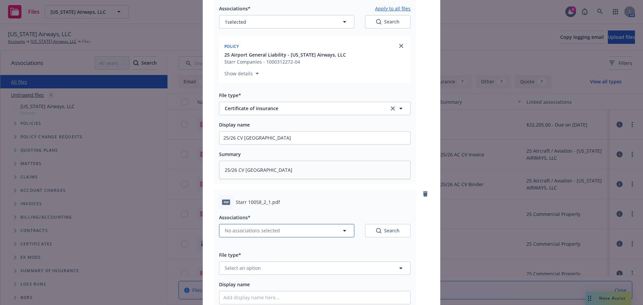
click at [260, 231] on span "No associations selected" at bounding box center [252, 230] width 55 height 7
type textarea "x"
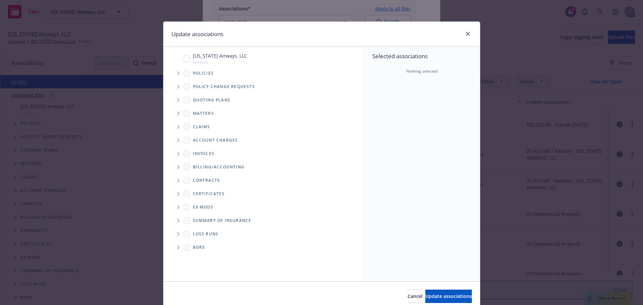
click at [174, 76] on span "Tree Example" at bounding box center [178, 73] width 11 height 11
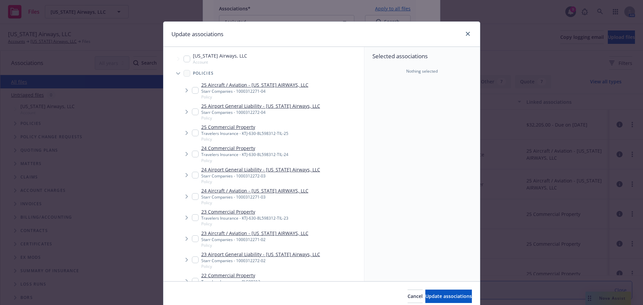
click at [192, 109] on input "Tree Example" at bounding box center [195, 112] width 7 height 7
checkbox input "true"
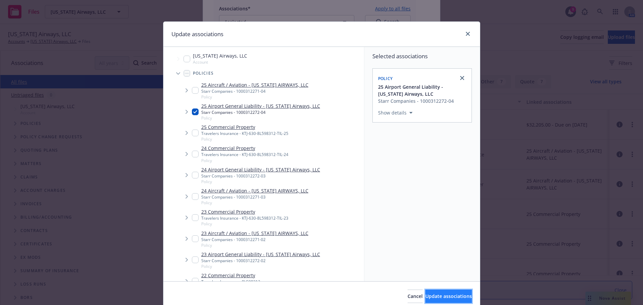
click at [425, 295] on span "Update associations" at bounding box center [448, 296] width 47 height 6
type textarea "x"
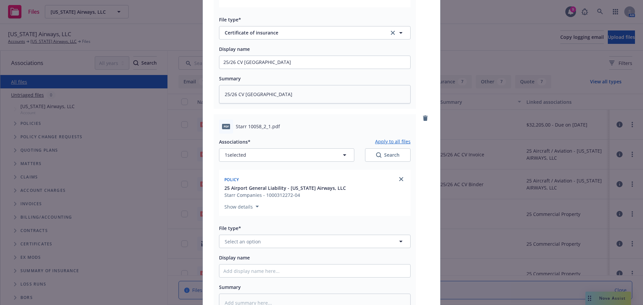
scroll to position [662, 0]
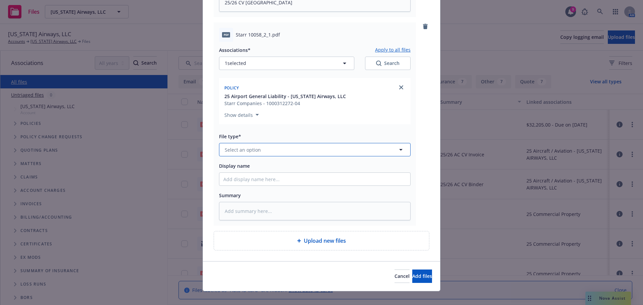
click at [252, 154] on button "Select an option" at bounding box center [315, 149] width 192 height 13
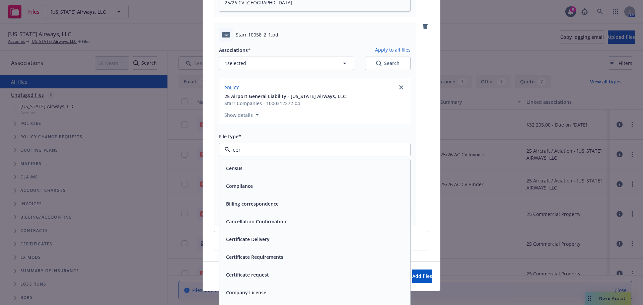
type input "cert"
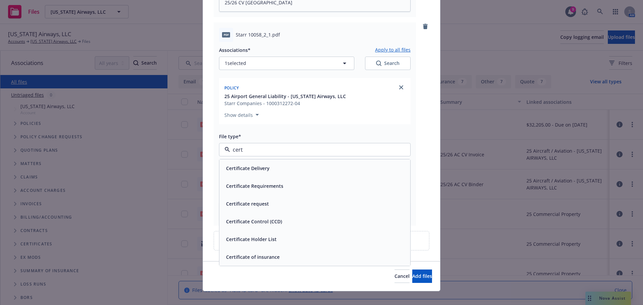
click at [267, 256] on span "Certificate of insurance" at bounding box center [253, 257] width 54 height 7
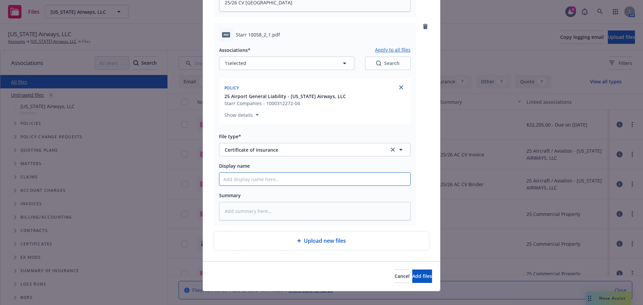
click at [258, 178] on input "Display name" at bounding box center [314, 179] width 191 height 13
paste input "25/26 CV AC COI - Hayward Airport Plaza"
type textarea "x"
drag, startPoint x: 321, startPoint y: 182, endPoint x: 260, endPoint y: 183, distance: 61.3
click at [260, 183] on input "25/26 CV AC COI - Hayward Airport Plaza" at bounding box center [314, 179] width 191 height 13
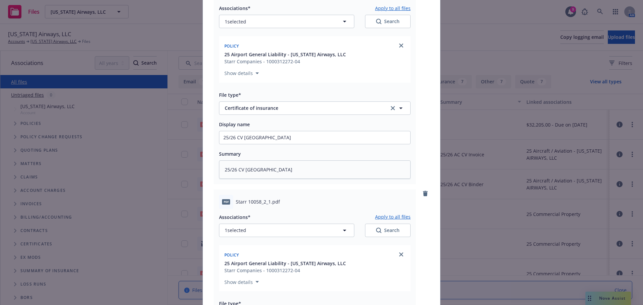
scroll to position [494, 0]
type input "25/26 CV AC COI - Hayward Airport Plaza"
click at [246, 135] on input "25/26 CV AC COI - Hayward Airport Plaza" at bounding box center [314, 138] width 191 height 13
type textarea "x"
type input "25/26 CV A COI - Hayward Airport Plaza"
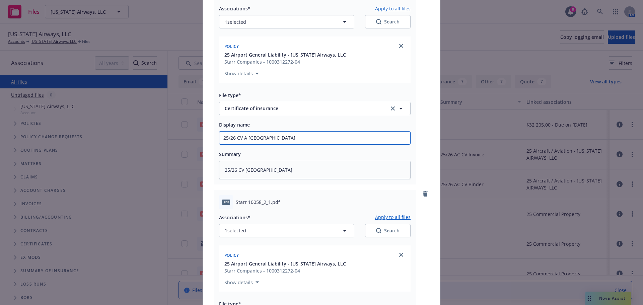
type textarea "x"
type input "25/26 CV COI - Hayward Airport Plaza"
type textarea "x"
type input "25/26 CV G COI - Hayward Airport Plaza"
type textarea "x"
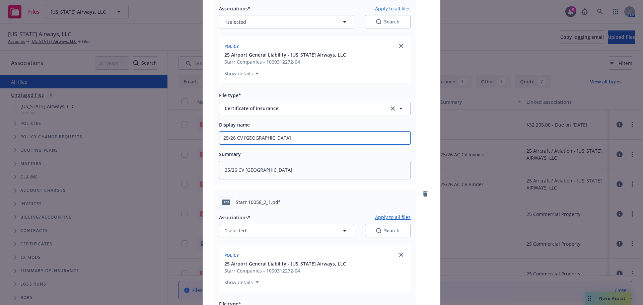
type input "25/26 CV GL COI - Hayward Airport Plaza"
click at [249, 170] on textarea "25/26 CV AC COI - Hayward Airport Plaza" at bounding box center [315, 170] width 192 height 18
type textarea "x"
type textarea "25/26 CV A COI - Hayward Airport Plaza"
type textarea "x"
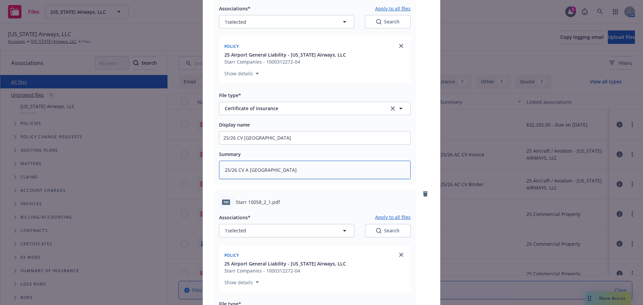
type textarea "25/26 CV COI - Hayward Airport Plaza"
type textarea "x"
type textarea "25/26 CV G COI - Hayward Airport Plaza"
type textarea "x"
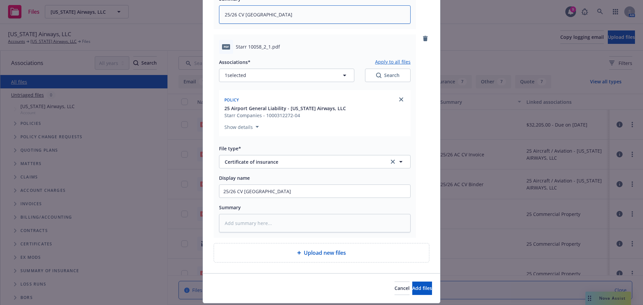
scroll to position [669, 0]
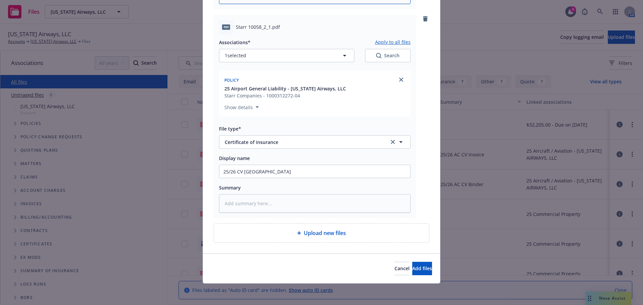
type textarea "25/26 CV GL COI - Hayward Airport Plaza"
click at [245, 172] on input "25/26 CV AC COI - Hayward Airport Plaza" at bounding box center [314, 171] width 191 height 13
type textarea "x"
type input "25/26 CV A COI - Hayward Airport Plaza"
type textarea "x"
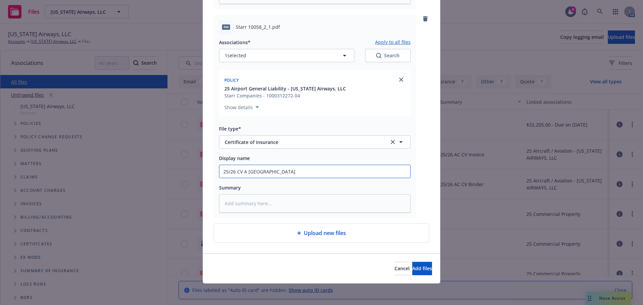
type input "25/26 CV COI - Hayward Airport Plaza"
type textarea "x"
drag, startPoint x: 346, startPoint y: 172, endPoint x: 262, endPoint y: 175, distance: 84.8
click at [262, 175] on input "25/26 CV GL COI - Hayward Airport Plaza" at bounding box center [314, 171] width 191 height 13
click at [262, 175] on input "25/26 CV GL COI - City of Hayward" at bounding box center [314, 171] width 191 height 13
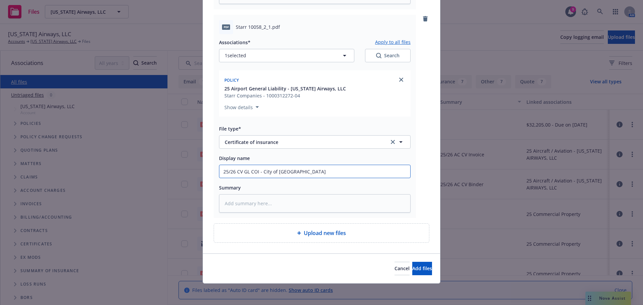
click at [262, 175] on input "25/26 CV GL COI - City of Hayward" at bounding box center [314, 171] width 191 height 13
click at [254, 216] on div "pdf Starr 10058_2_1.pdf Associations* Apply to all files 1 selected Search Poli…" at bounding box center [315, 117] width 202 height 204
click at [258, 206] on textarea at bounding box center [315, 203] width 192 height 18
paste textarea "25/26 CV GL COI - City of Hayward"
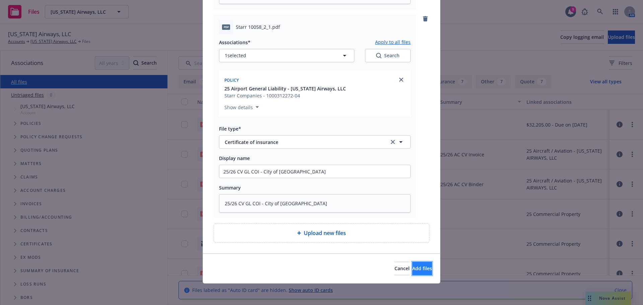
click at [412, 269] on span "Add files" at bounding box center [422, 268] width 20 height 6
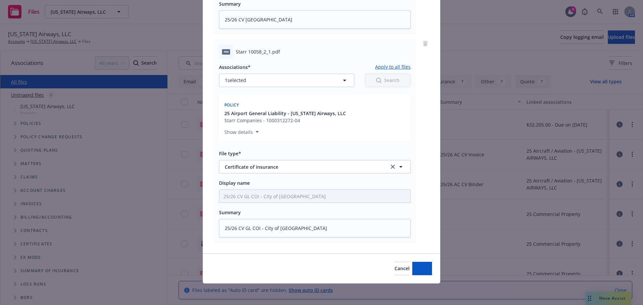
scroll to position [645, 0]
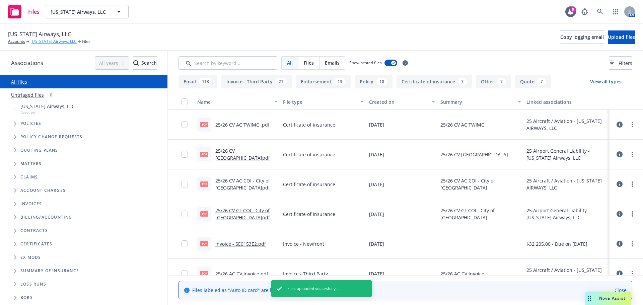
click at [59, 42] on link "[US_STATE] Airways, LLC" at bounding box center [53, 42] width 46 height 6
